Goal: Task Accomplishment & Management: Manage account settings

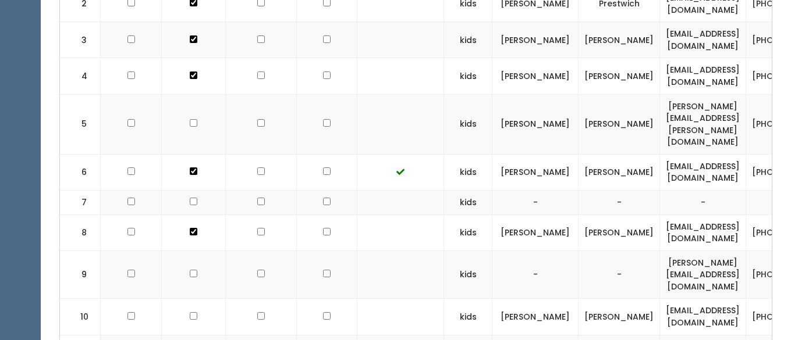
scroll to position [489, 0]
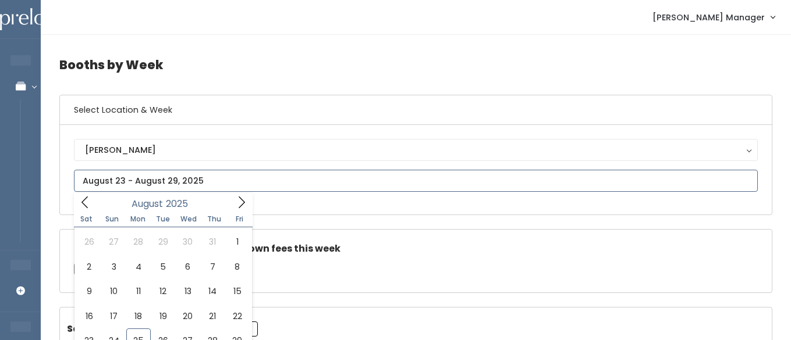
click at [108, 176] on input "text" at bounding box center [416, 181] width 684 height 22
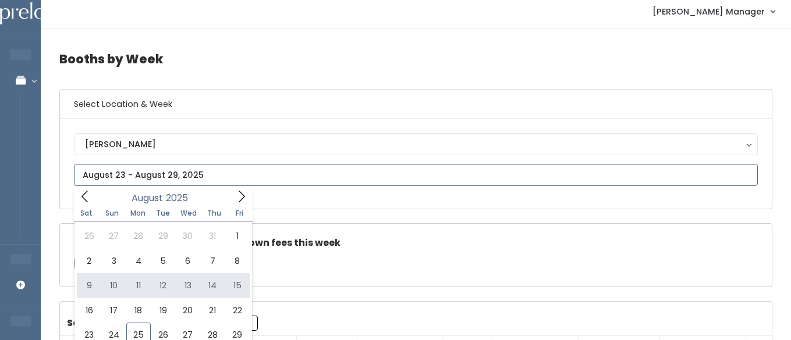
scroll to position [6, 0]
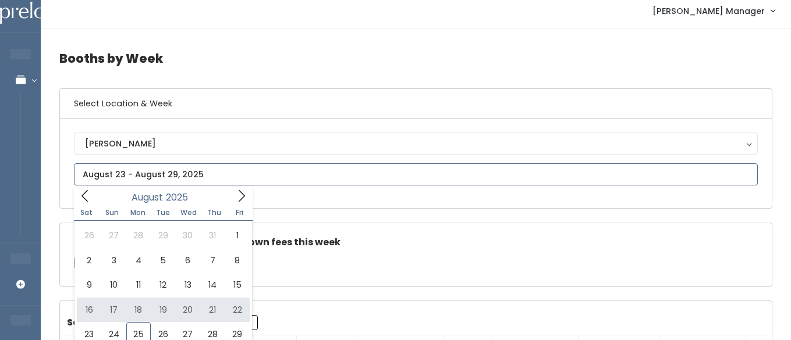
type input "August 16 to August 22"
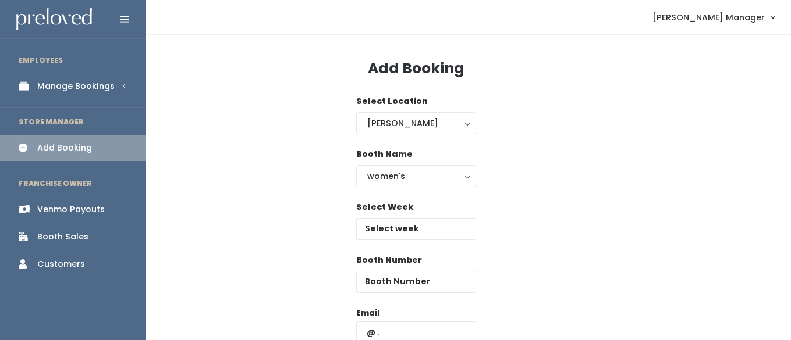
click at [49, 86] on div "Manage Bookings" at bounding box center [75, 86] width 77 height 12
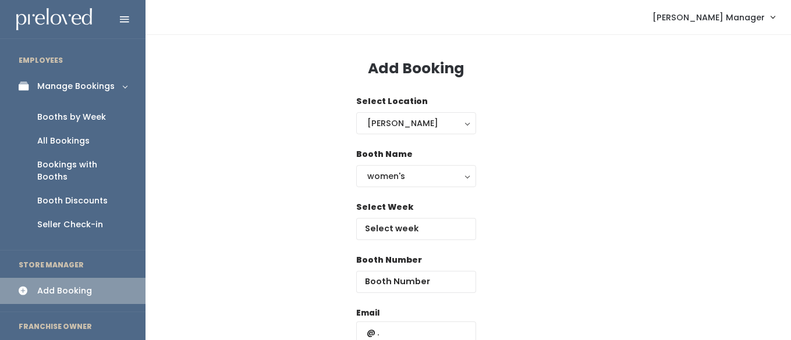
click at [56, 117] on div "Booths by Week" at bounding box center [71, 117] width 69 height 12
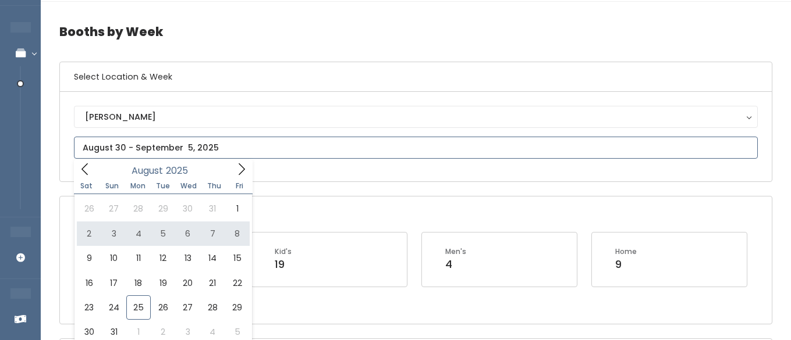
scroll to position [39, 0]
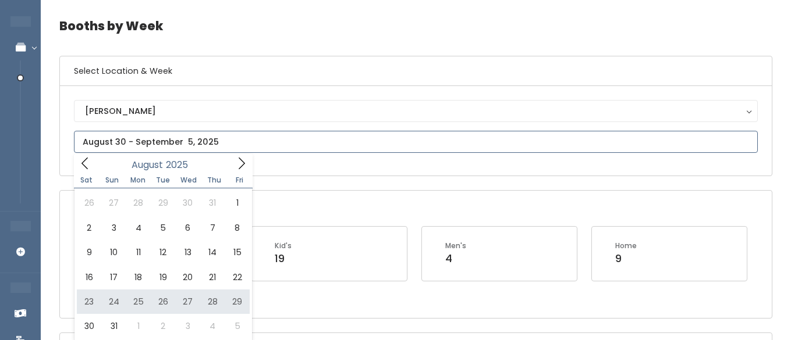
type input "August 23 to August 29"
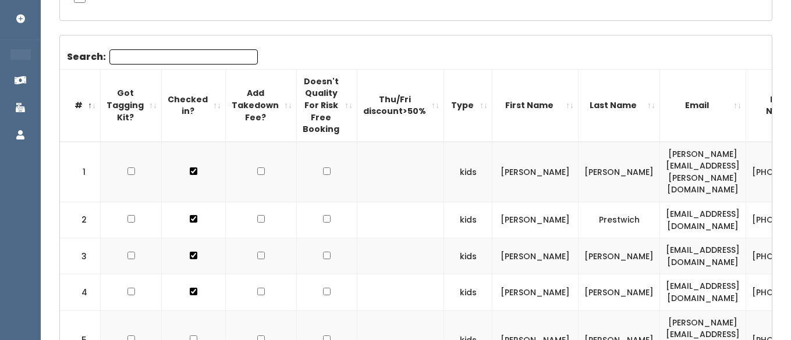
scroll to position [291, 0]
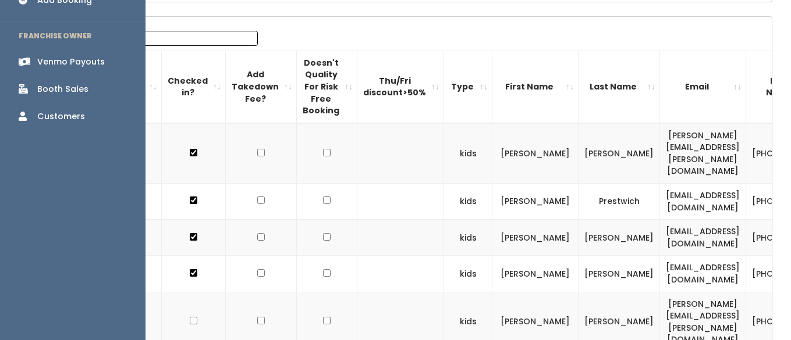
click at [65, 83] on div "Booth Sales" at bounding box center [62, 89] width 51 height 12
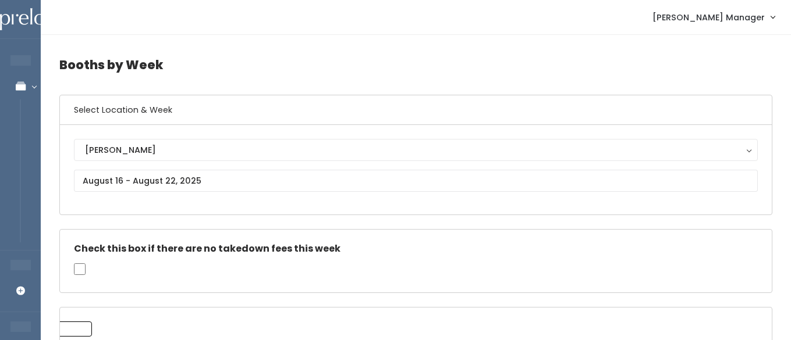
scroll to position [23, 0]
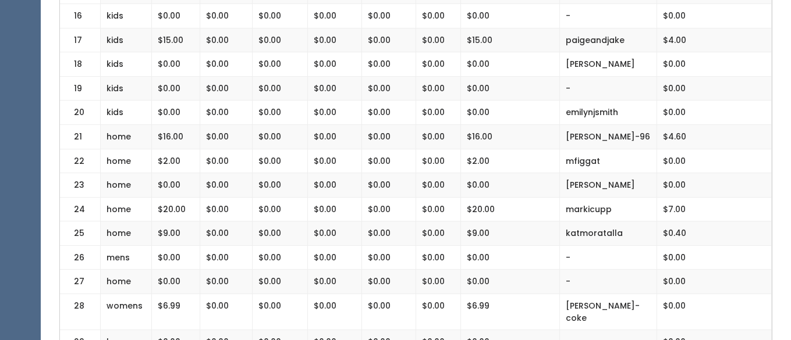
scroll to position [672, 0]
